Goal: Task Accomplishment & Management: Use online tool/utility

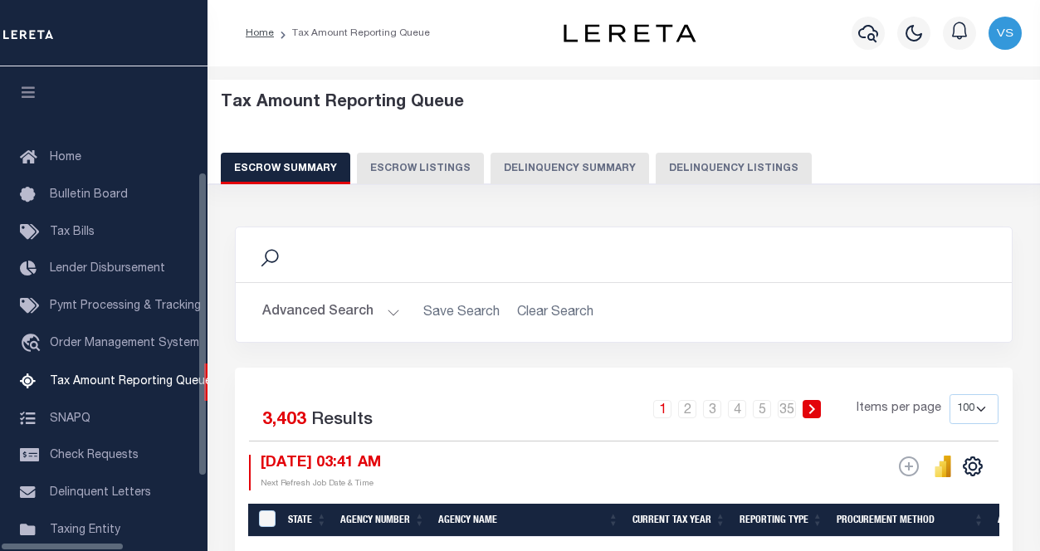
select select "100"
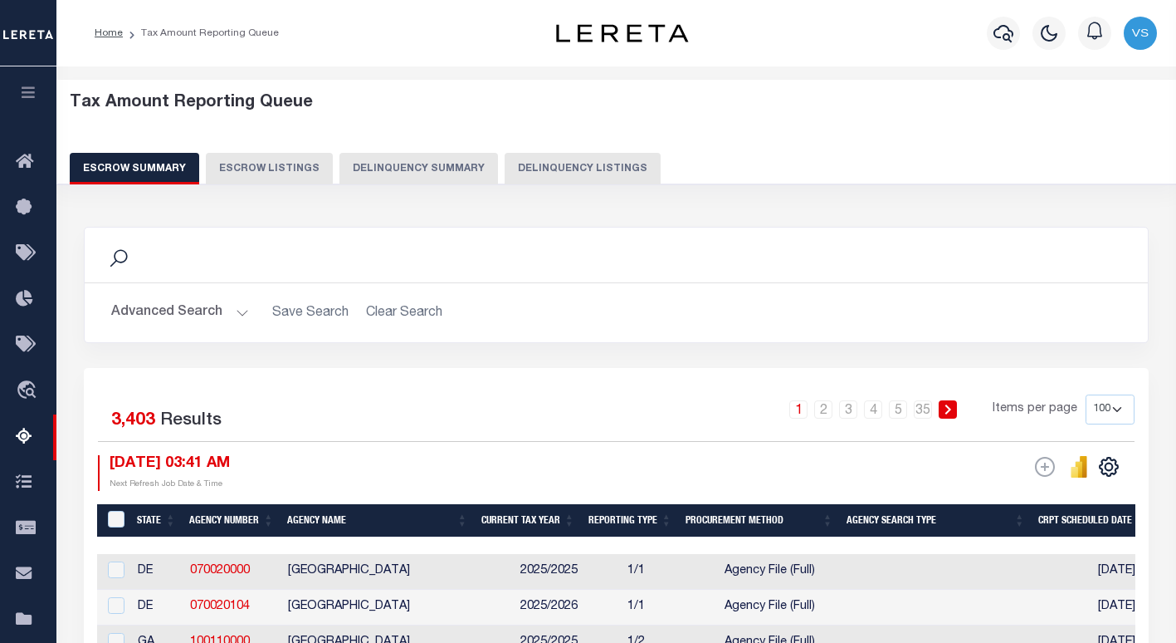
click at [608, 167] on button "Delinquency Listings" at bounding box center [583, 169] width 156 height 32
select select "IN"
select select "100"
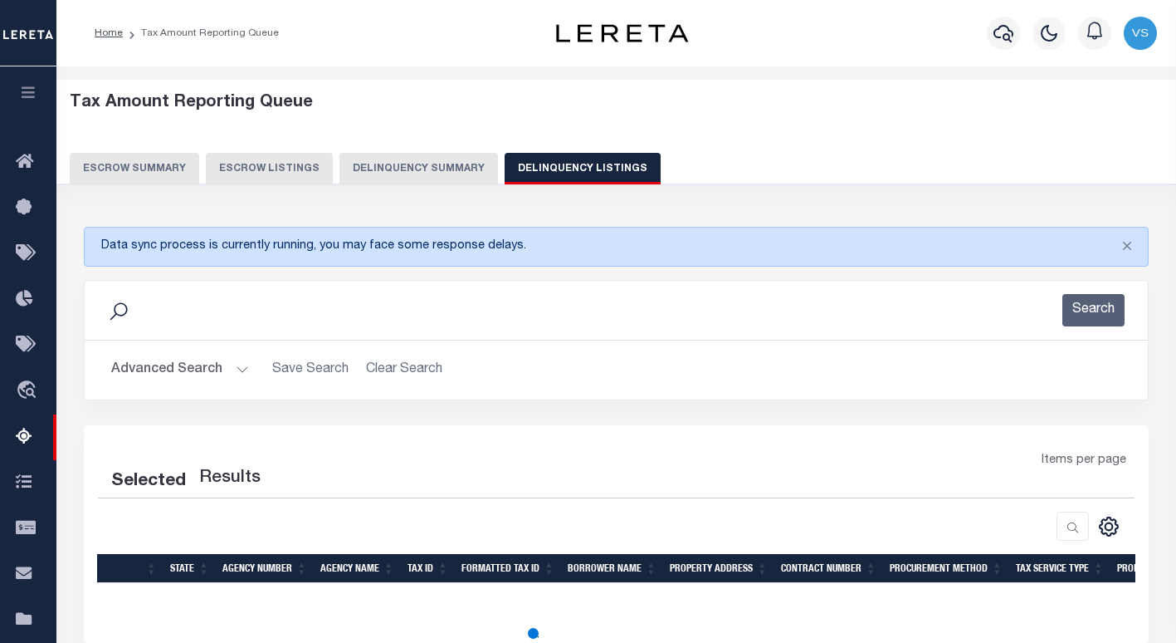
select select "100"
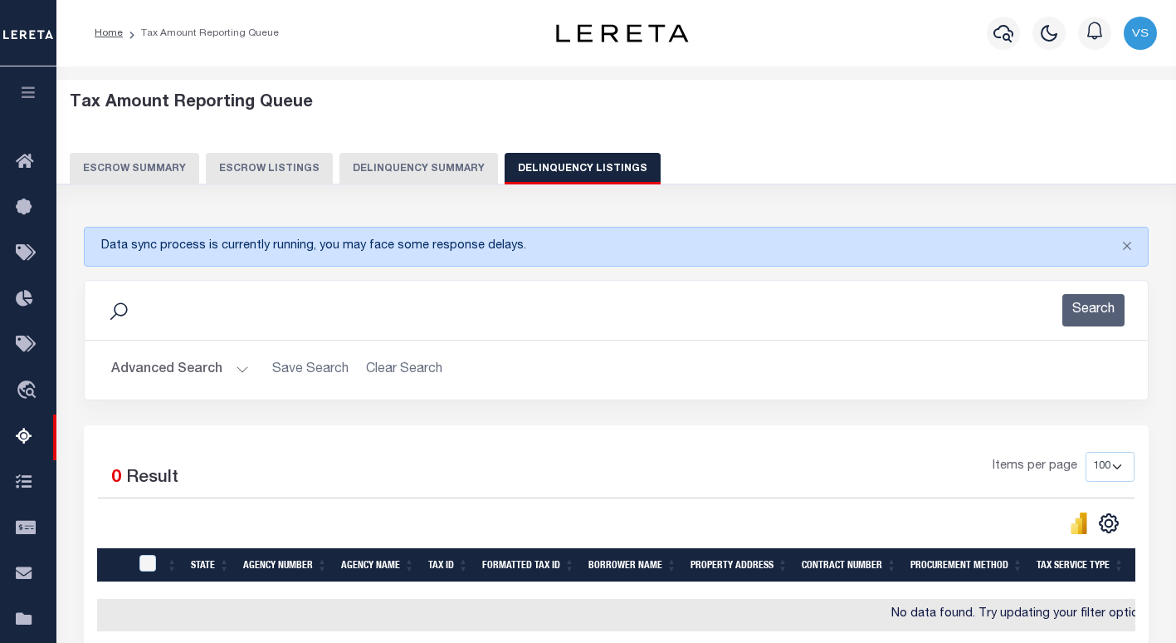
click at [173, 376] on button "Advanced Search" at bounding box center [180, 370] width 138 height 32
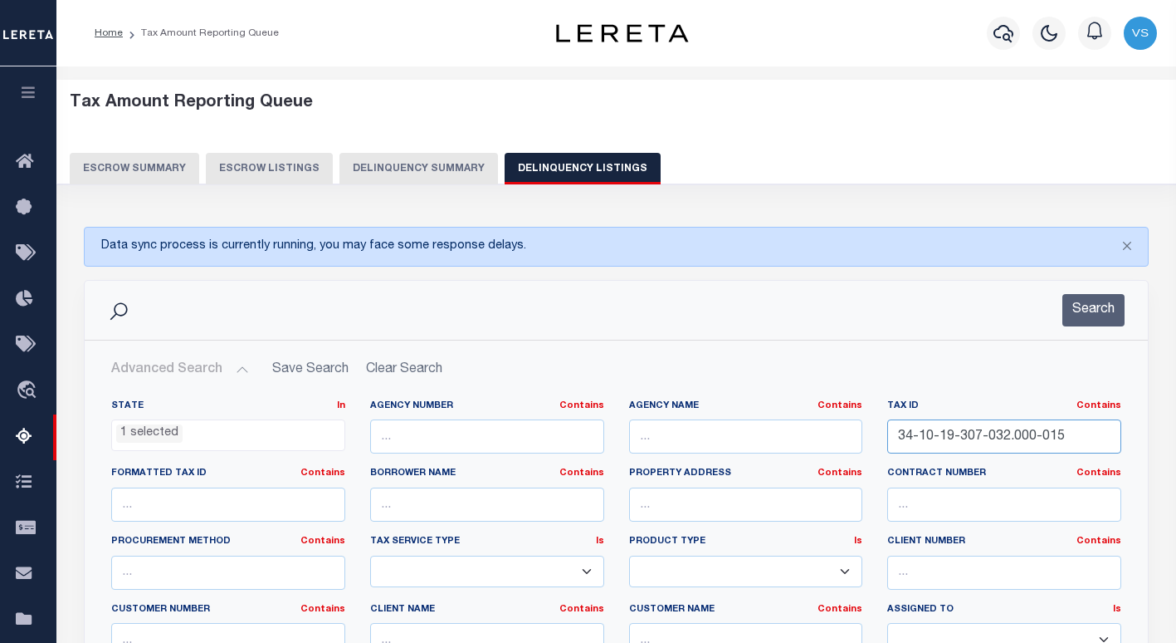
click at [970, 441] on input "34-10-19-307-032.000-015" at bounding box center [1004, 436] width 234 height 34
click at [995, 33] on icon "button" at bounding box center [1004, 33] width 20 height 17
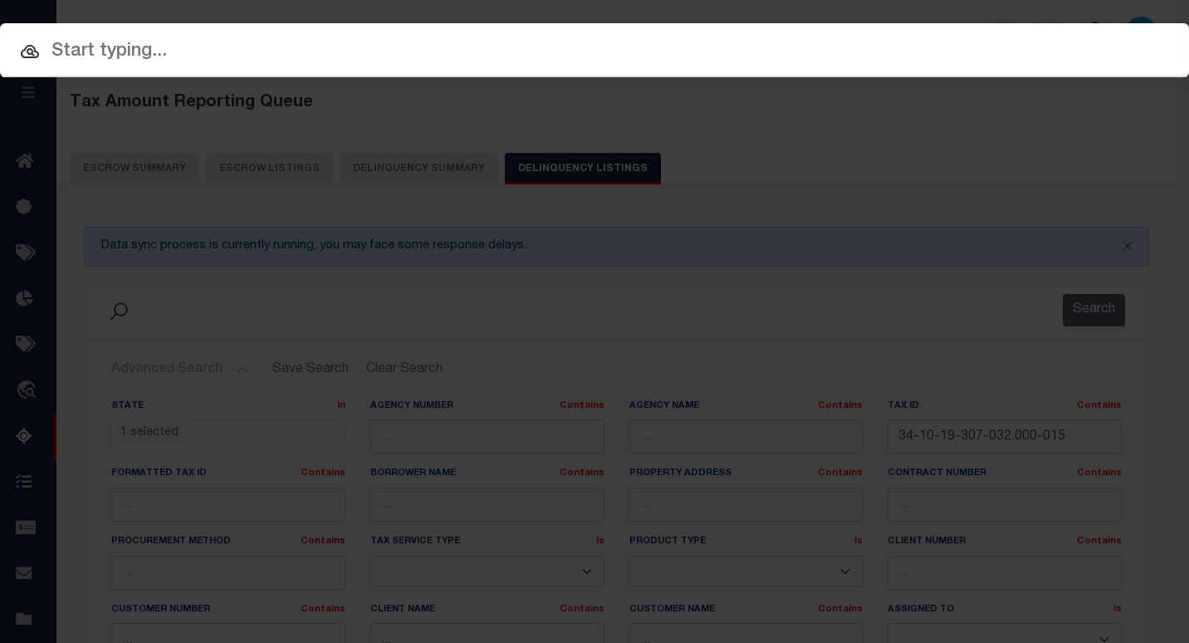
paste input "4302210007810"
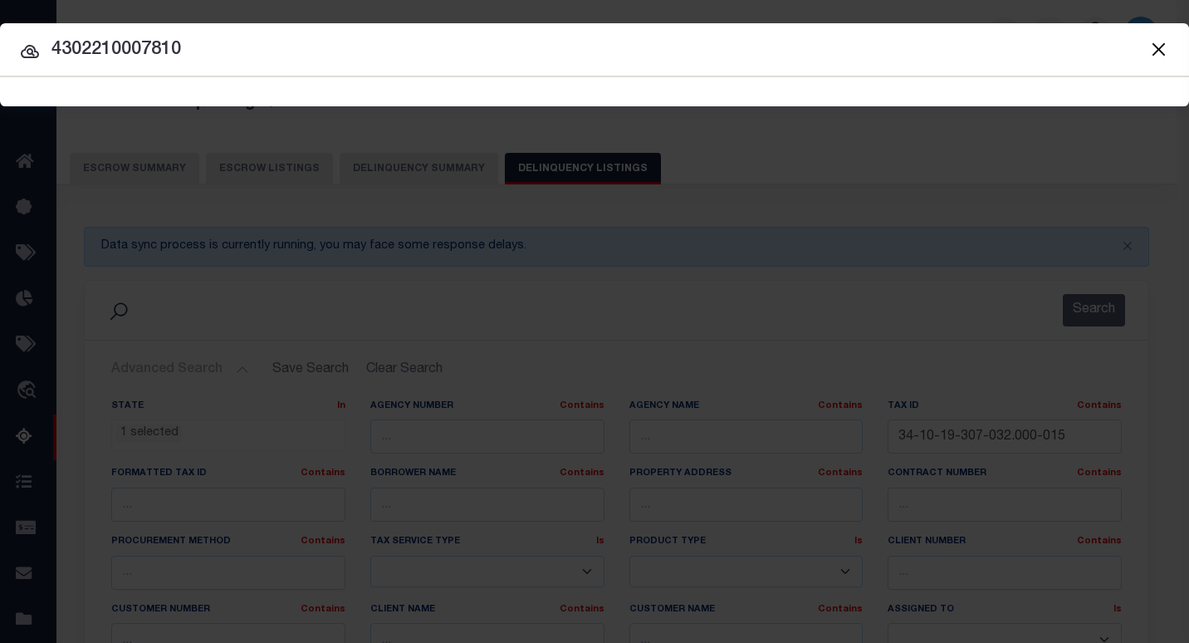
type input "4302210007810"
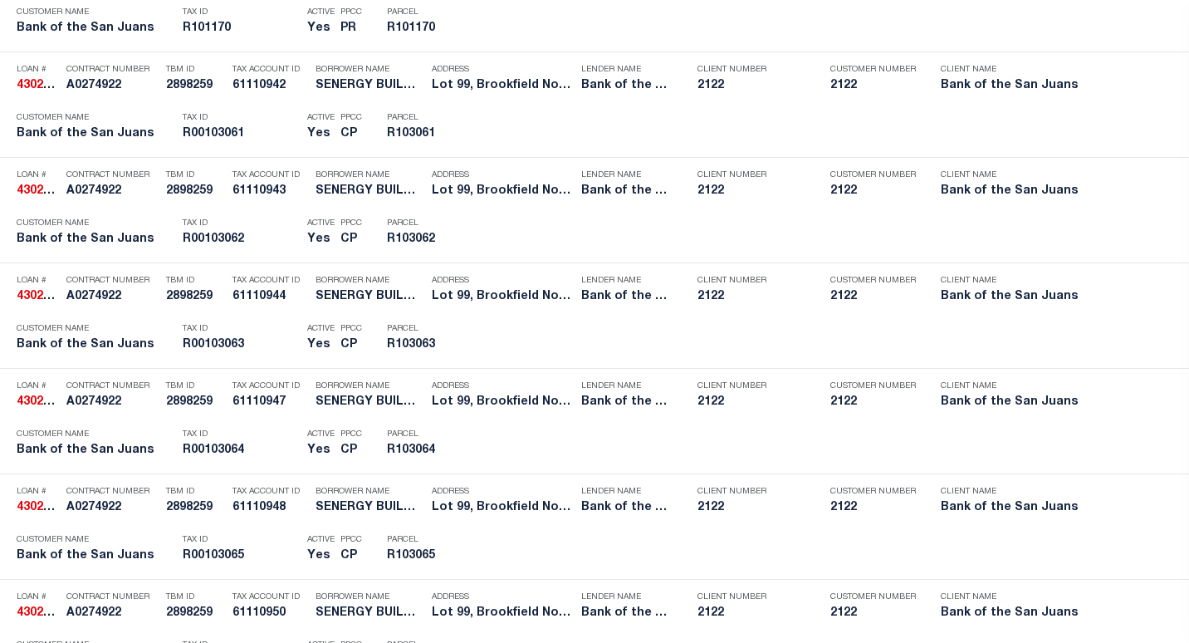
scroll to position [3132, 0]
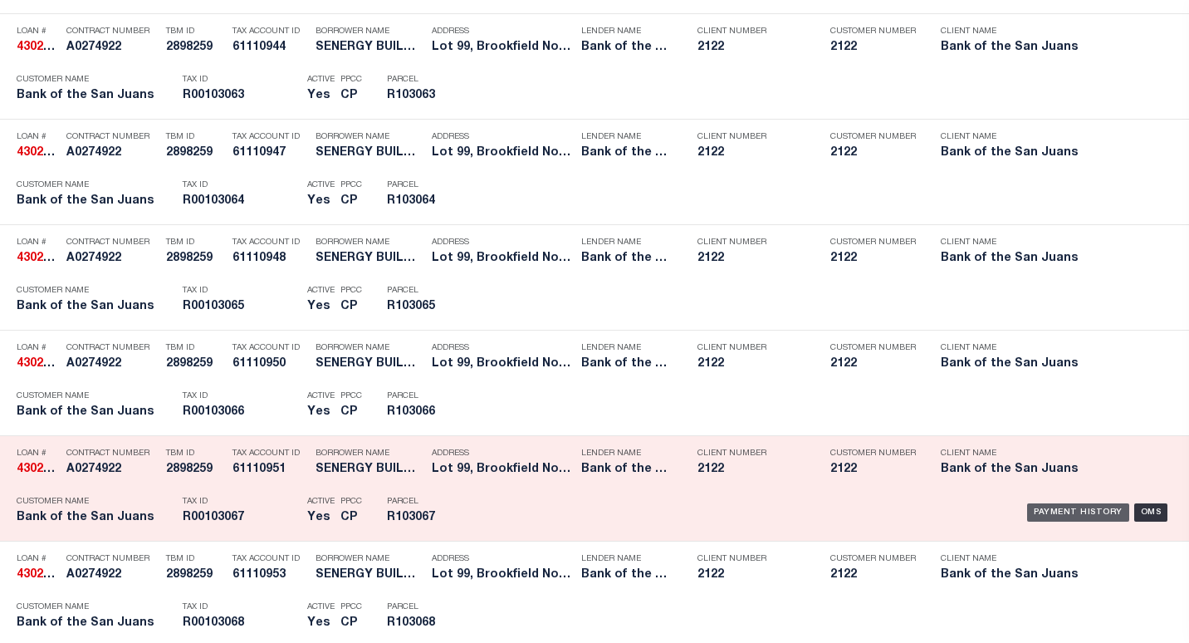
click at [1039, 515] on div "Payment History" at bounding box center [1078, 512] width 102 height 18
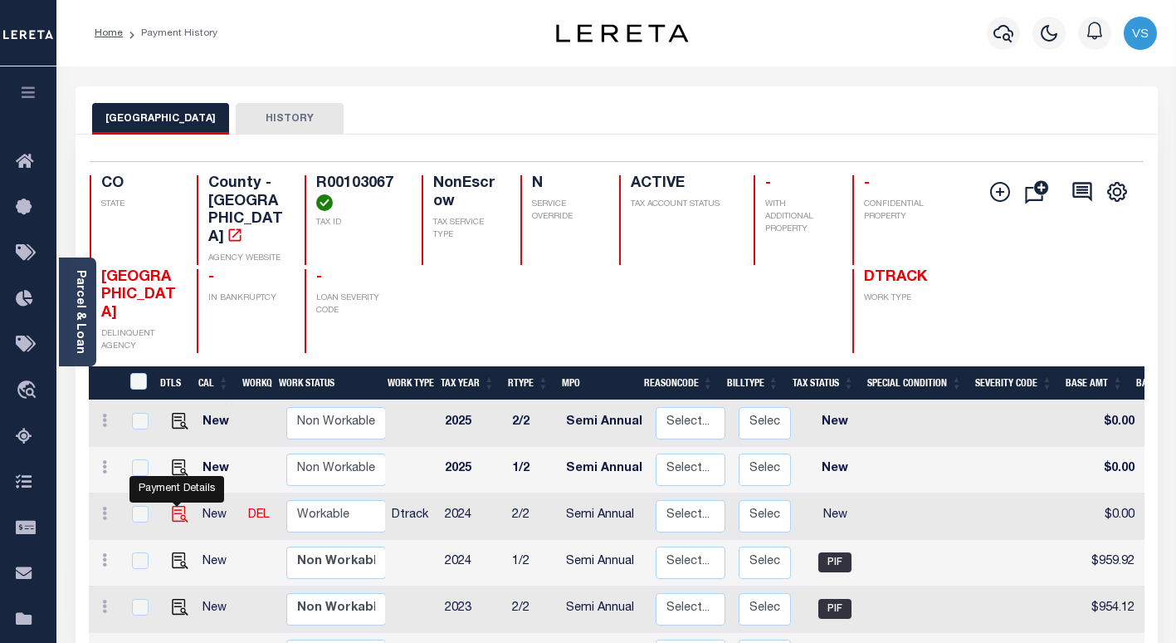
click at [174, 506] on img "" at bounding box center [180, 514] width 17 height 17
checkbox input "true"
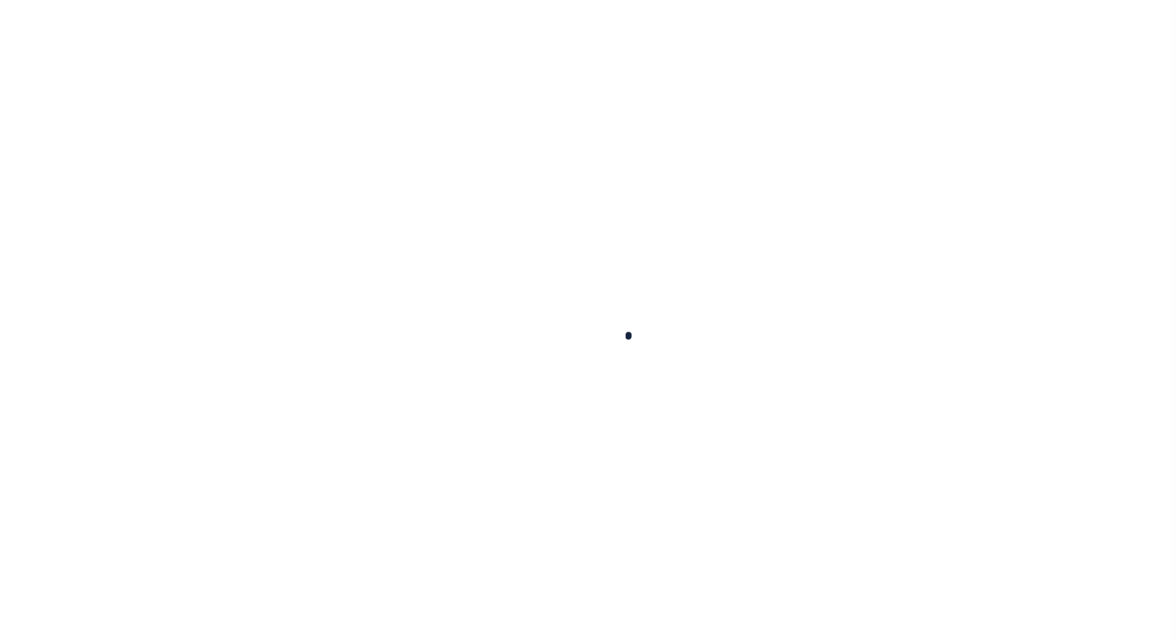
type input "Semi Annual"
type input "[DATE]"
select select "NW2"
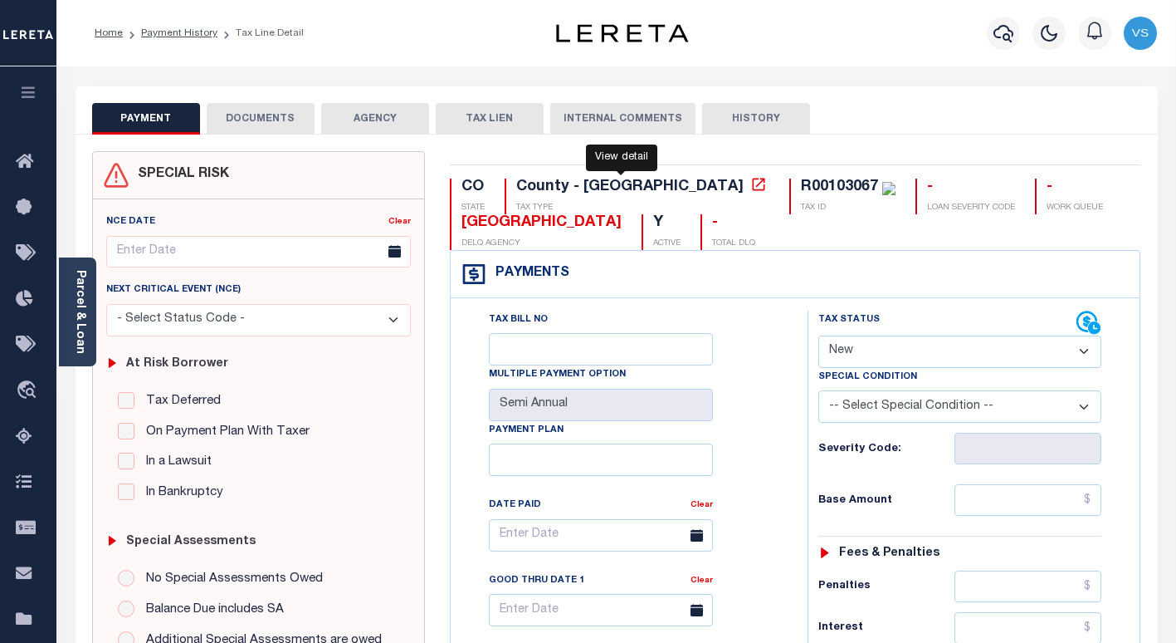
click at [750, 189] on icon at bounding box center [758, 184] width 17 height 17
click at [88, 315] on div "Parcel & Loan" at bounding box center [77, 311] width 37 height 109
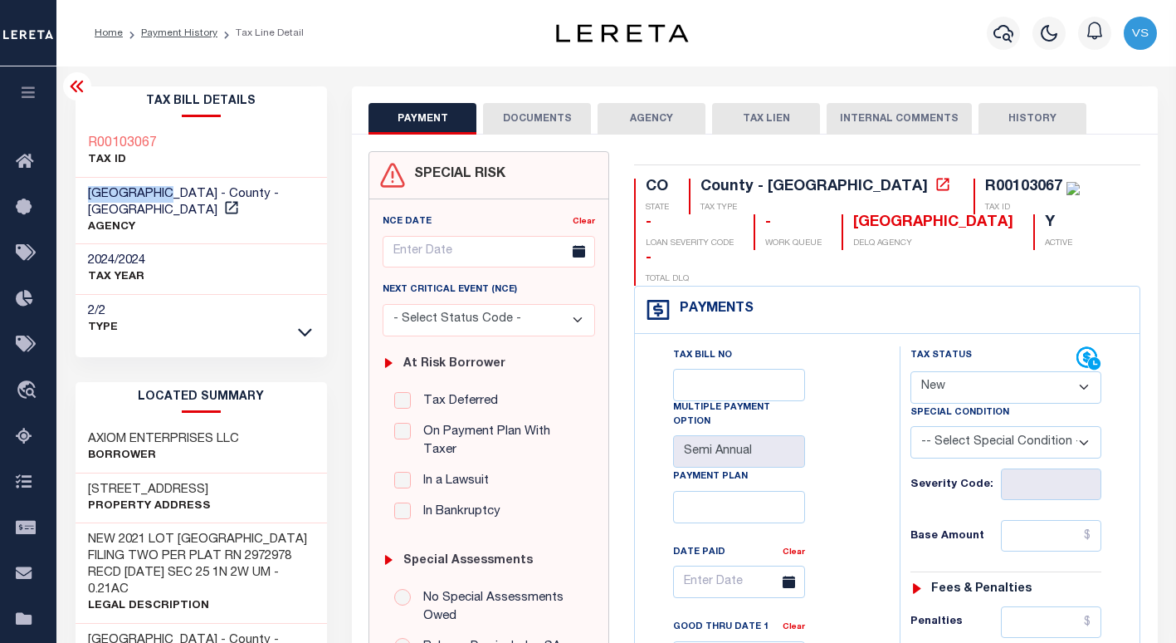
drag, startPoint x: 174, startPoint y: 198, endPoint x: 86, endPoint y: 196, distance: 88.0
click at [86, 196] on div "[GEOGRAPHIC_DATA] - County - [GEOGRAPHIC_DATA] AGENCY" at bounding box center [202, 211] width 252 height 67
copy span "[GEOGRAPHIC_DATA]"
click at [935, 188] on icon at bounding box center [943, 184] width 17 height 17
